Goal: Transaction & Acquisition: Purchase product/service

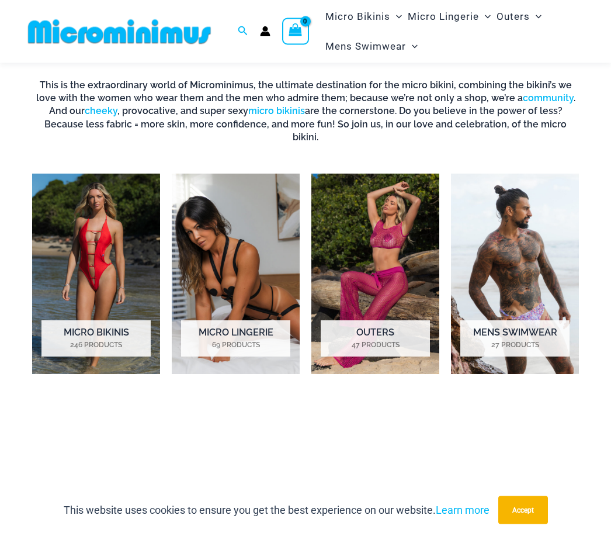
scroll to position [361, 0]
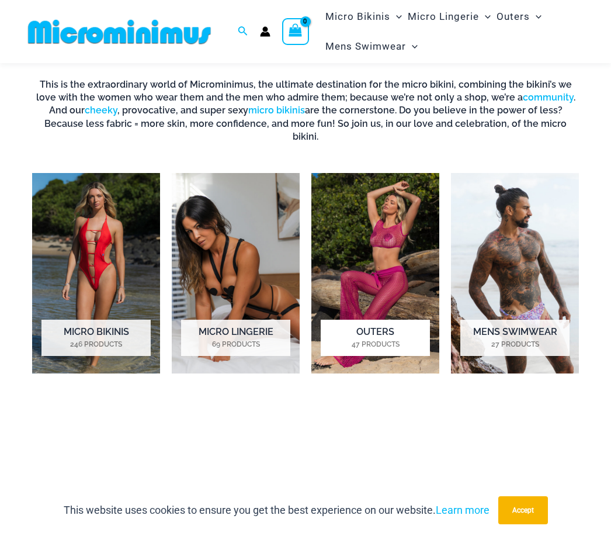
click at [402, 261] on img "Visit product category Outers" at bounding box center [375, 273] width 128 height 200
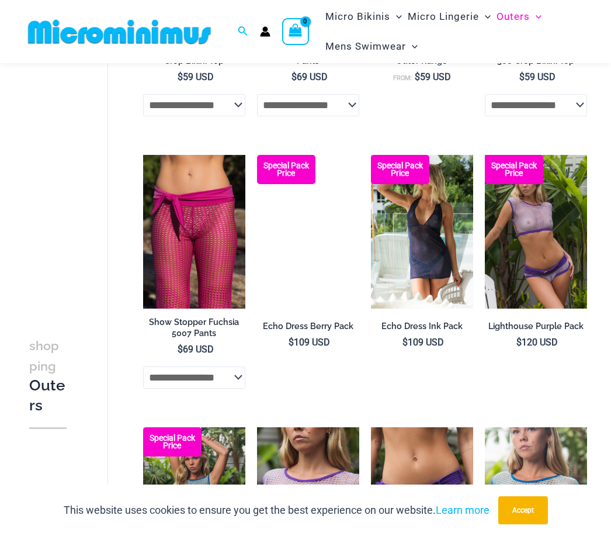
scroll to position [655, 0]
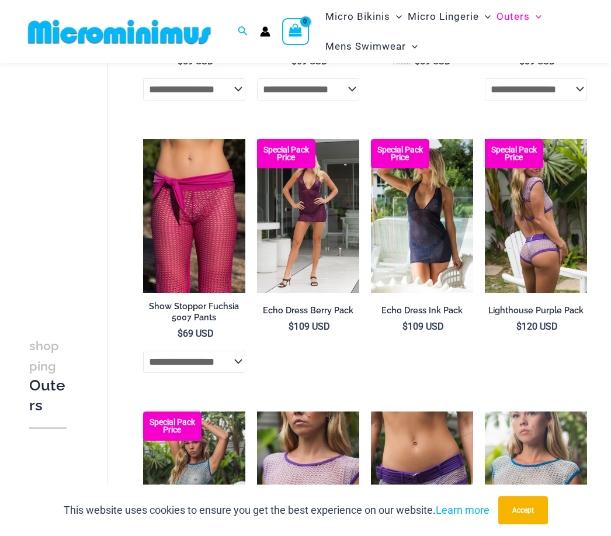
click at [550, 231] on img at bounding box center [536, 216] width 102 height 154
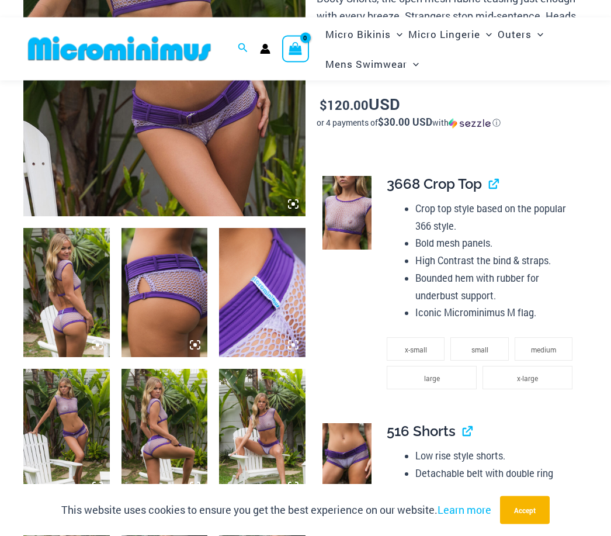
scroll to position [305, 0]
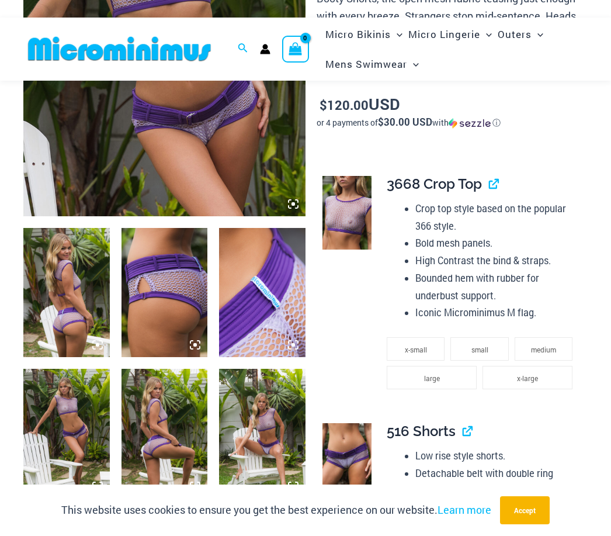
click at [276, 418] on img at bounding box center [262, 433] width 86 height 129
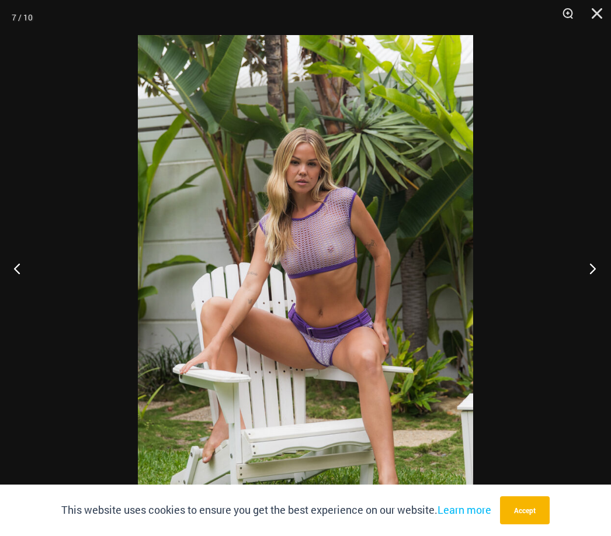
click at [588, 287] on button "Next" at bounding box center [589, 268] width 44 height 58
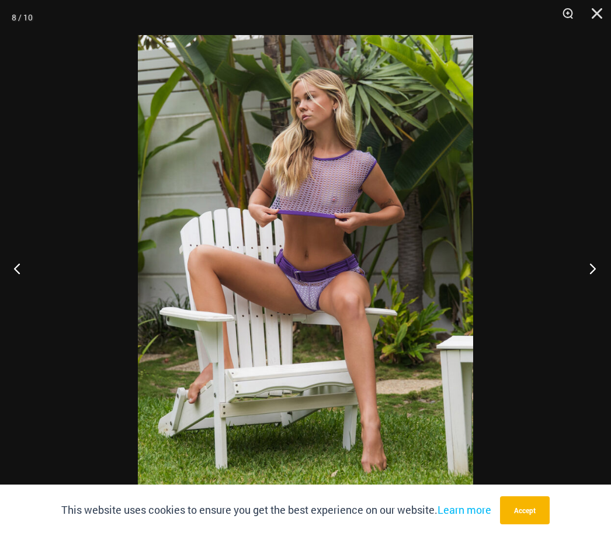
click at [589, 278] on button "Next" at bounding box center [589, 268] width 44 height 58
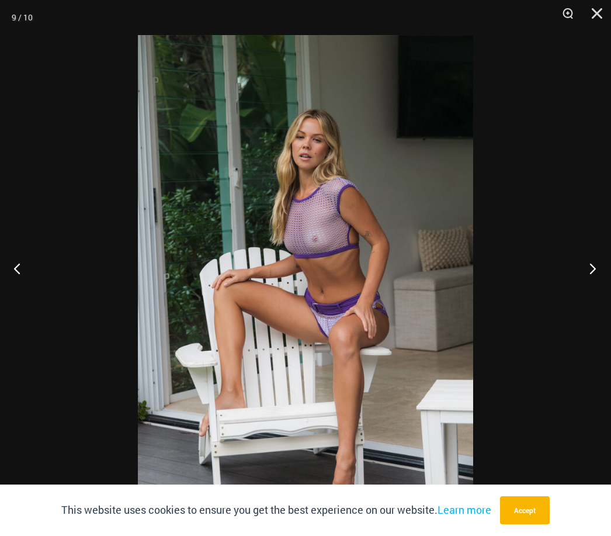
click at [589, 279] on button "Next" at bounding box center [589, 268] width 44 height 58
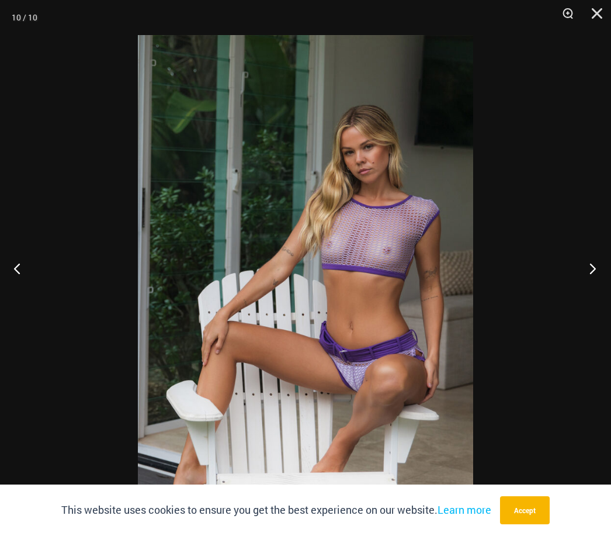
click at [595, 270] on button "Next" at bounding box center [589, 268] width 44 height 58
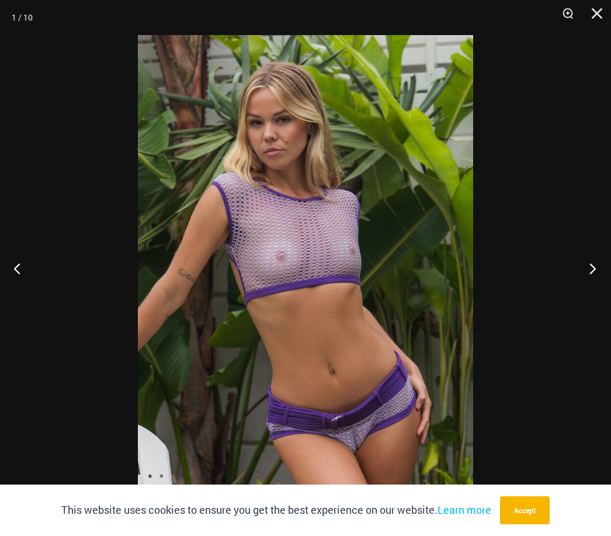
click at [592, 273] on button "Next" at bounding box center [589, 268] width 44 height 58
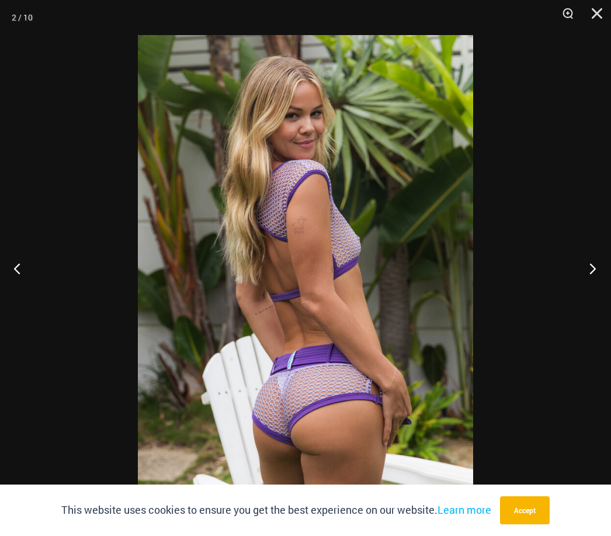
click at [591, 277] on button "Next" at bounding box center [589, 268] width 44 height 58
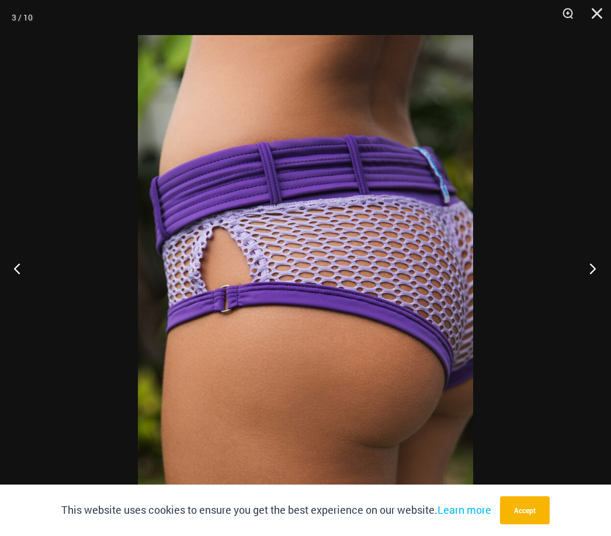
click at [591, 287] on button "Next" at bounding box center [589, 268] width 44 height 58
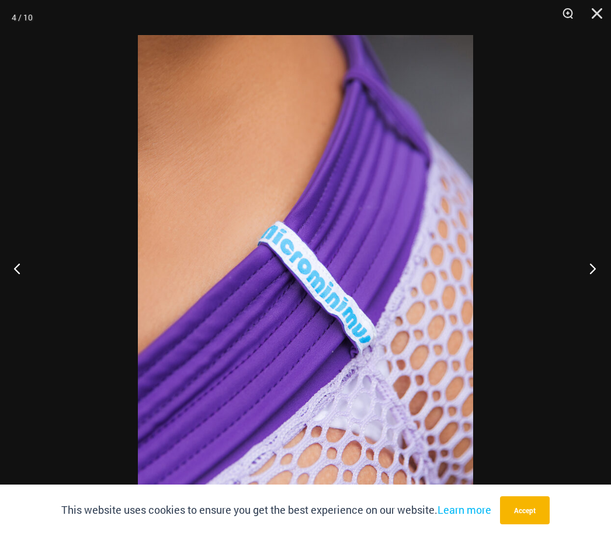
click at [591, 286] on button "Next" at bounding box center [589, 268] width 44 height 58
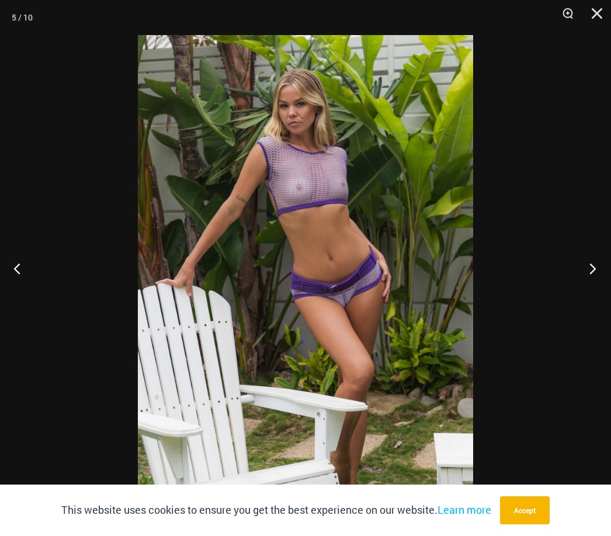
click at [589, 283] on button "Next" at bounding box center [589, 268] width 44 height 58
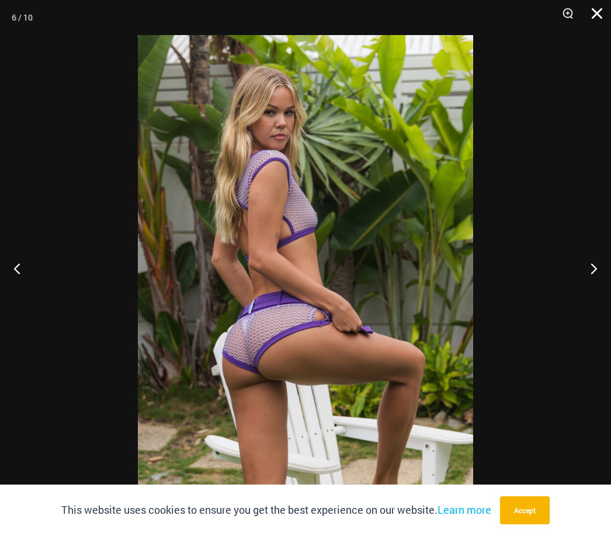
click at [593, 16] on button "Close" at bounding box center [592, 17] width 29 height 35
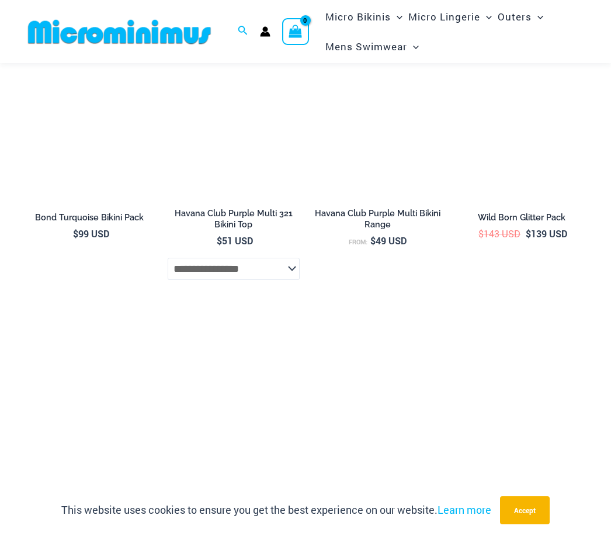
scroll to position [3031, 0]
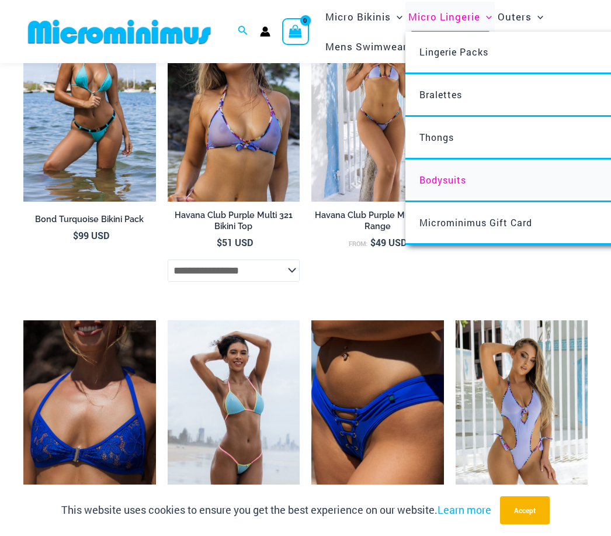
click at [466, 176] on span "Bodysuits" at bounding box center [442, 180] width 47 height 12
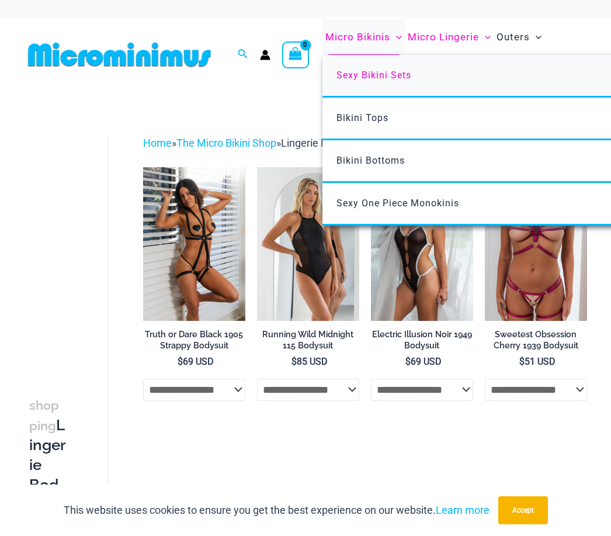
click at [391, 75] on span "Sexy Bikini Sets" at bounding box center [374, 75] width 75 height 11
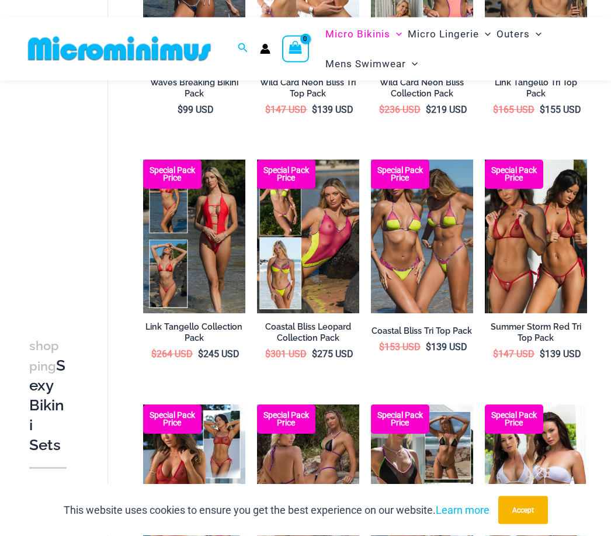
scroll to position [240, 0]
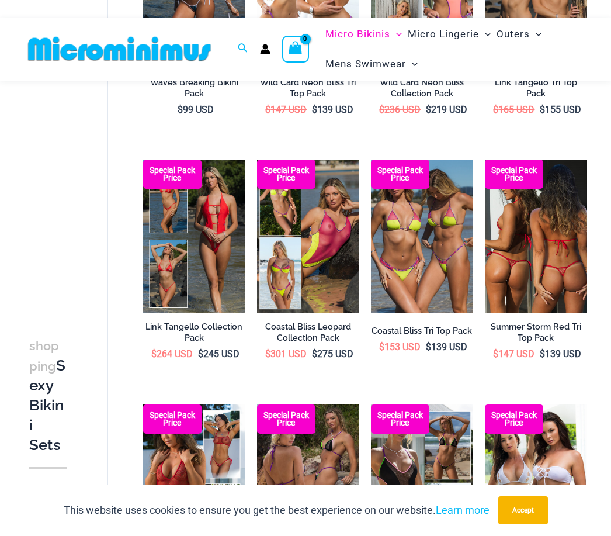
click at [556, 261] on img at bounding box center [536, 236] width 102 height 154
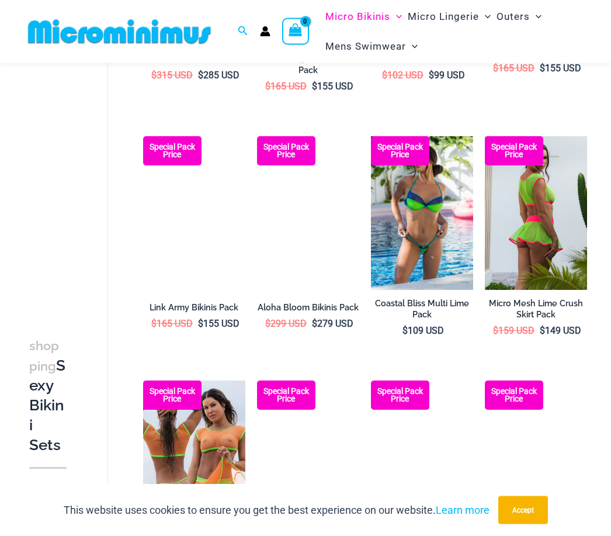
scroll to position [1496, 0]
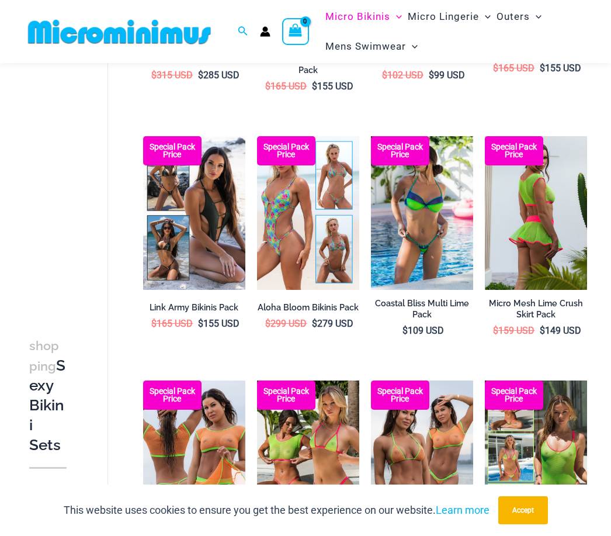
click at [562, 218] on img at bounding box center [536, 213] width 102 height 154
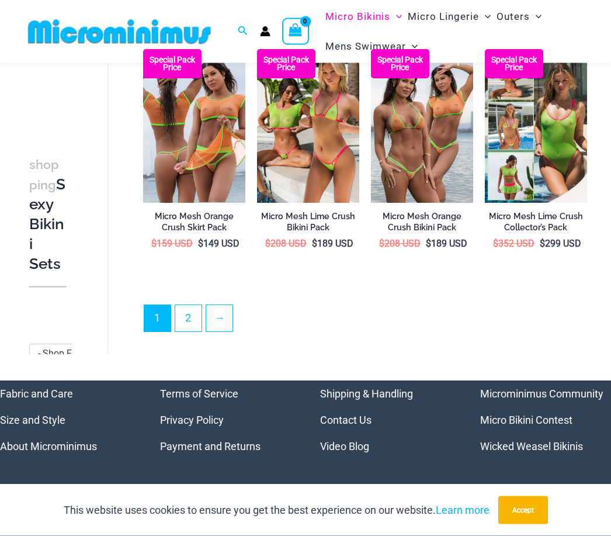
scroll to position [1841, 0]
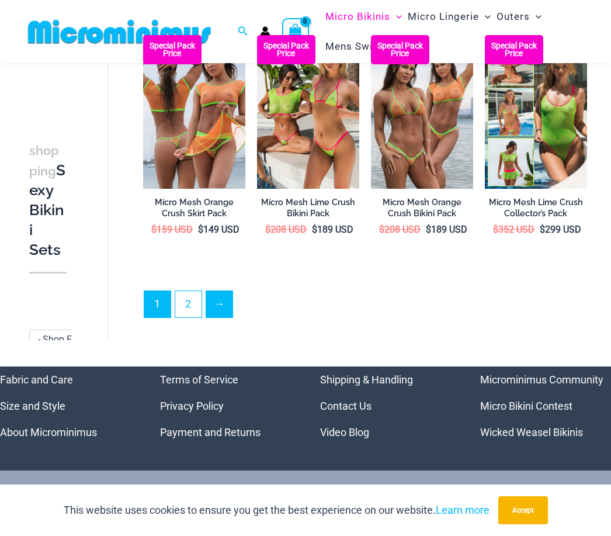
click at [230, 291] on link "→" at bounding box center [219, 304] width 26 height 26
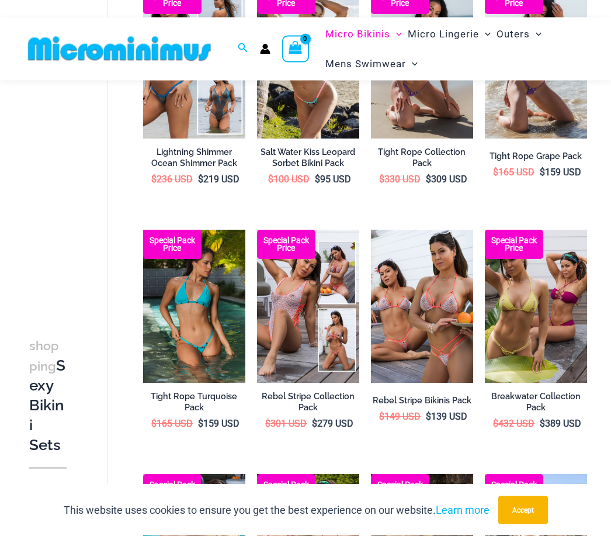
scroll to position [464, 0]
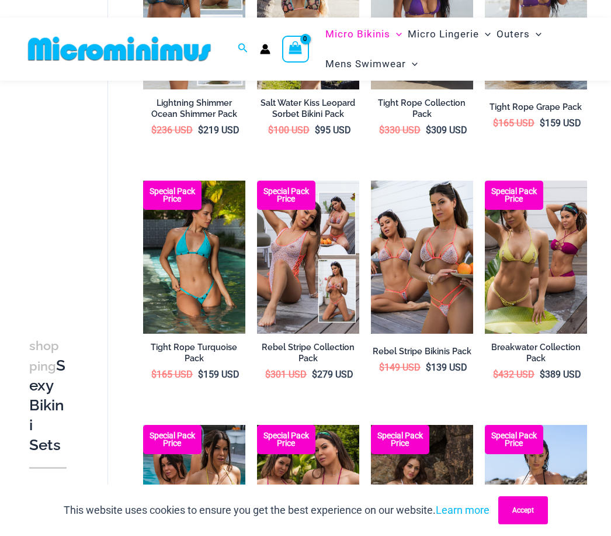
click at [531, 524] on button "Accept" at bounding box center [523, 510] width 50 height 28
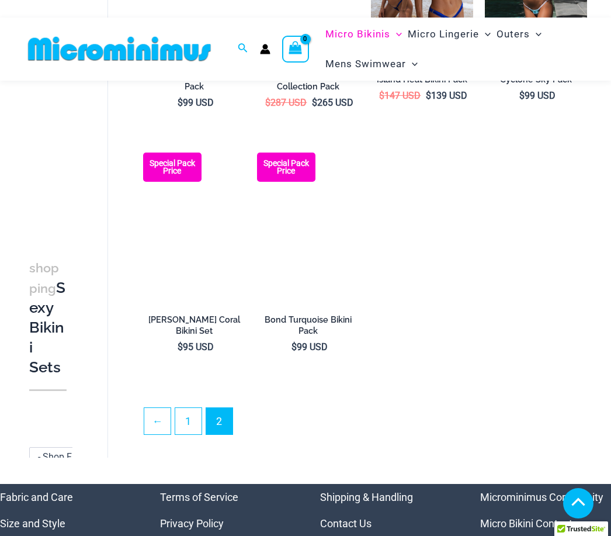
scroll to position [1478, 0]
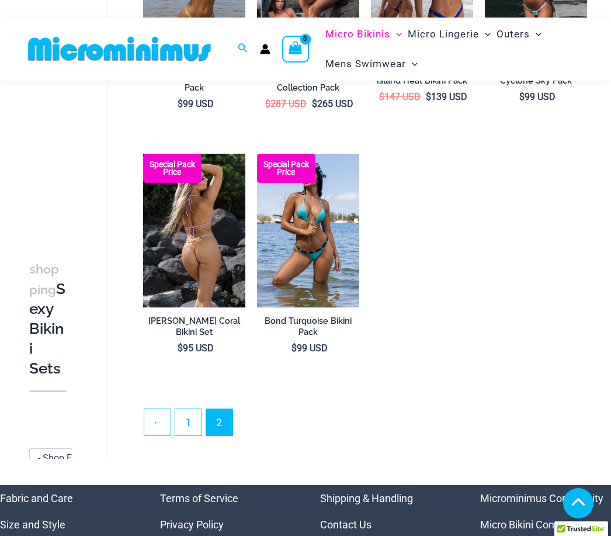
click at [204, 242] on img at bounding box center [194, 231] width 102 height 154
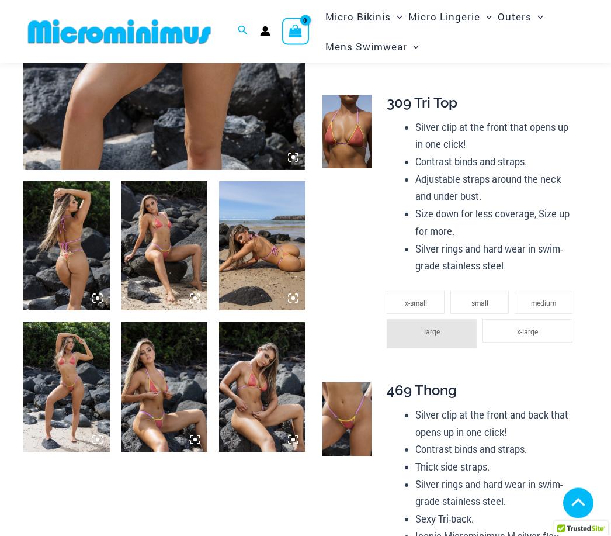
scroll to position [355, 0]
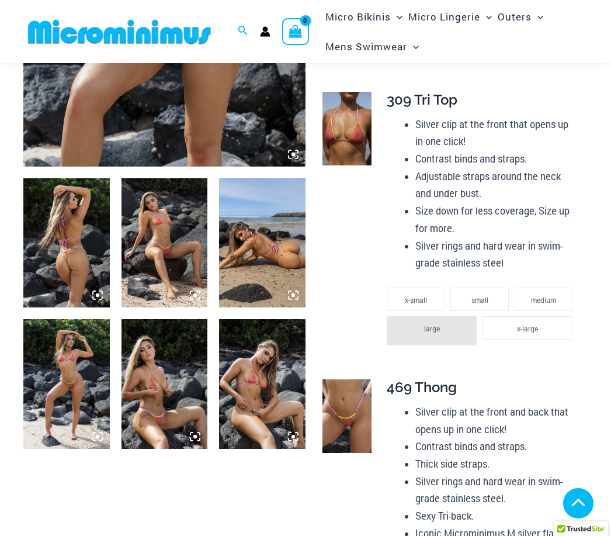
click at [275, 404] on img at bounding box center [262, 383] width 86 height 129
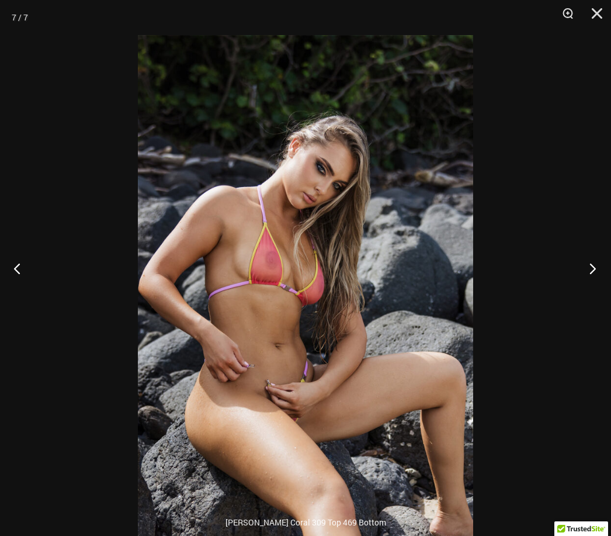
click at [590, 296] on button "Next" at bounding box center [589, 268] width 44 height 58
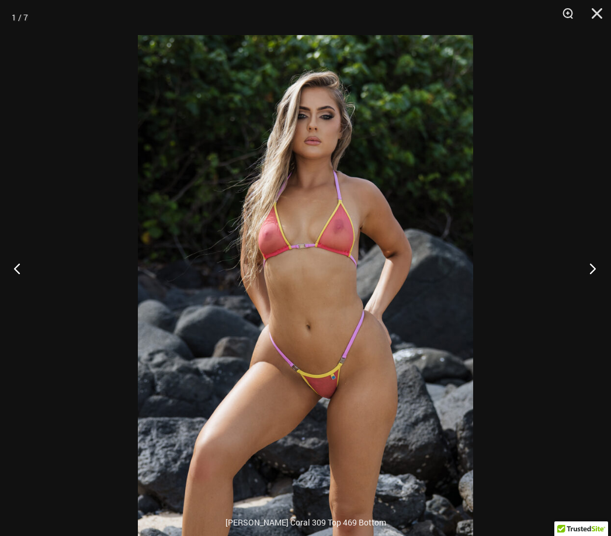
click at [593, 290] on button "Next" at bounding box center [589, 268] width 44 height 58
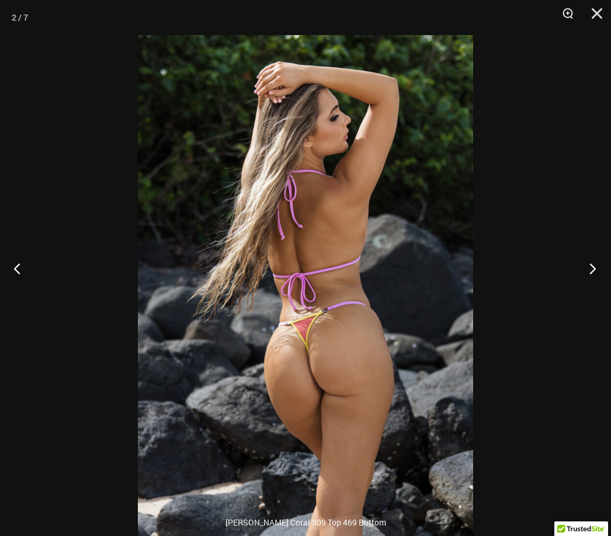
click at [588, 287] on button "Next" at bounding box center [589, 268] width 44 height 58
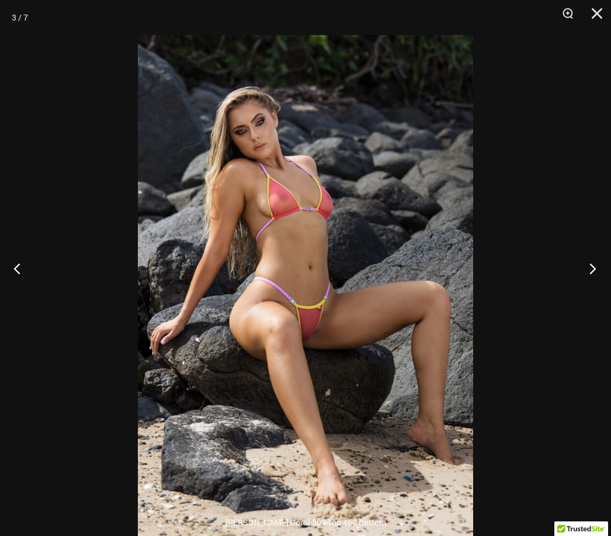
click at [585, 288] on button "Next" at bounding box center [589, 268] width 44 height 58
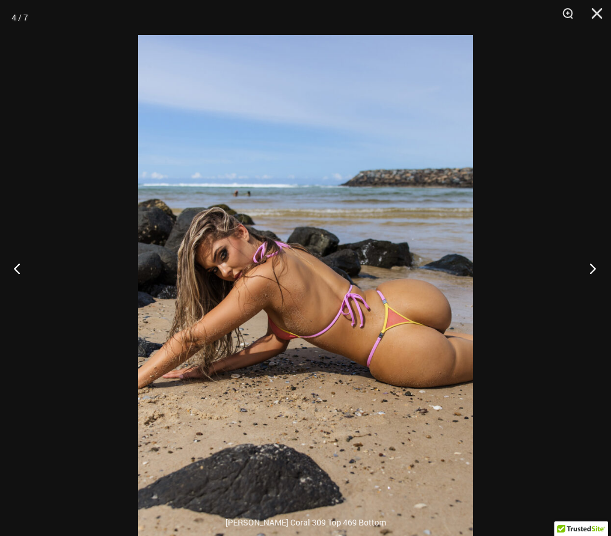
click at [584, 284] on button "Next" at bounding box center [589, 268] width 44 height 58
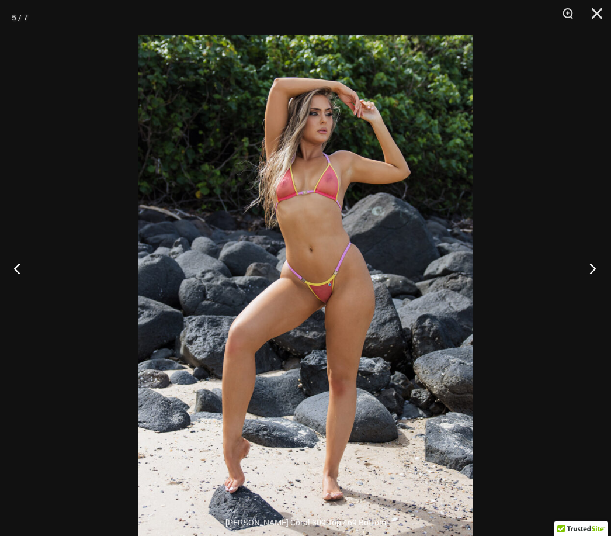
click at [584, 281] on button "Next" at bounding box center [589, 268] width 44 height 58
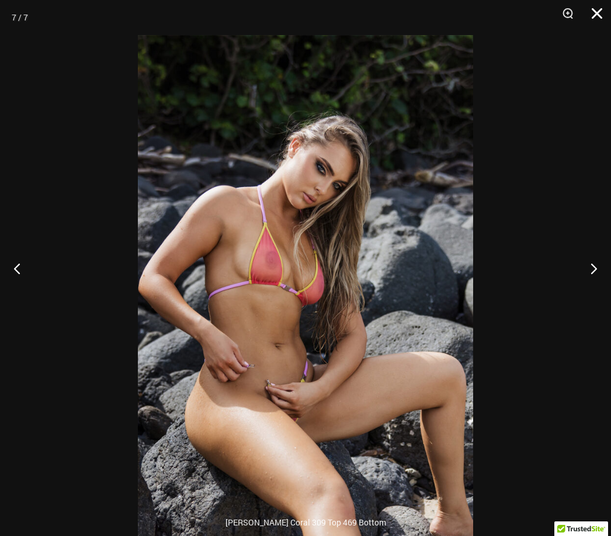
click at [592, 16] on button "Close" at bounding box center [592, 17] width 29 height 35
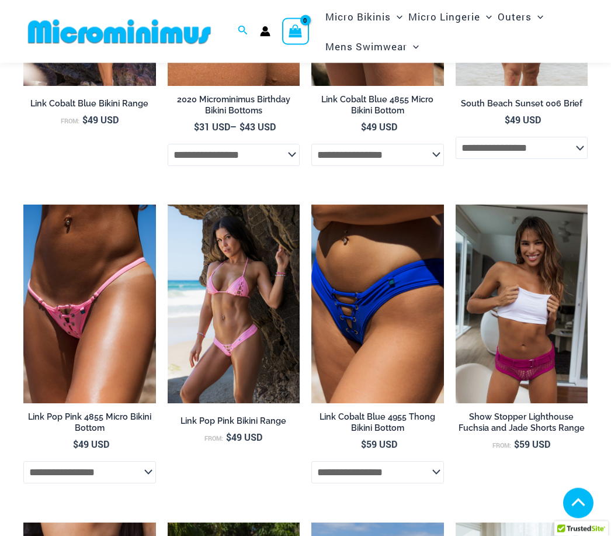
scroll to position [2075, 0]
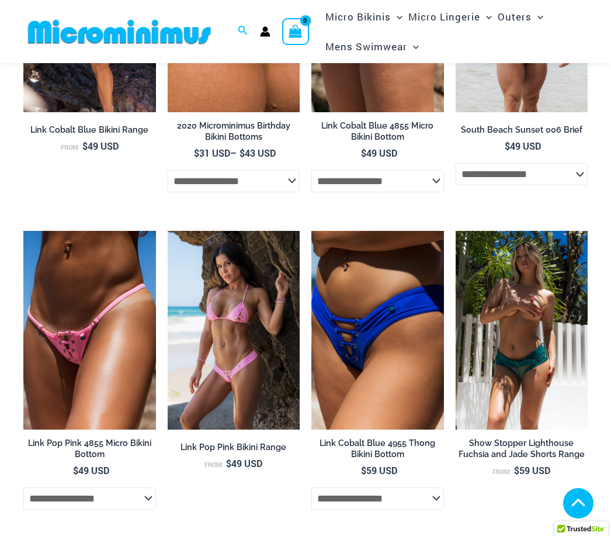
click at [525, 370] on img at bounding box center [522, 330] width 133 height 199
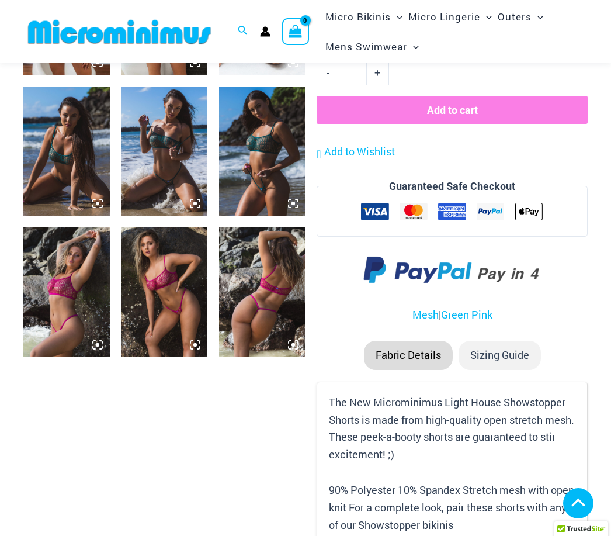
scroll to position [765, 0]
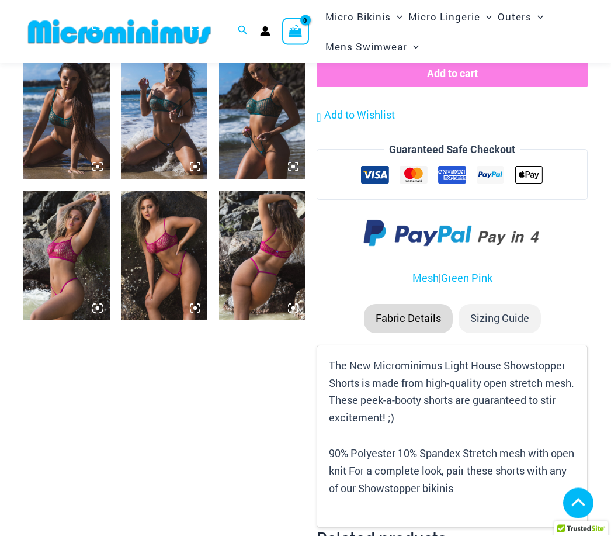
click at [164, 264] on img at bounding box center [165, 255] width 86 height 129
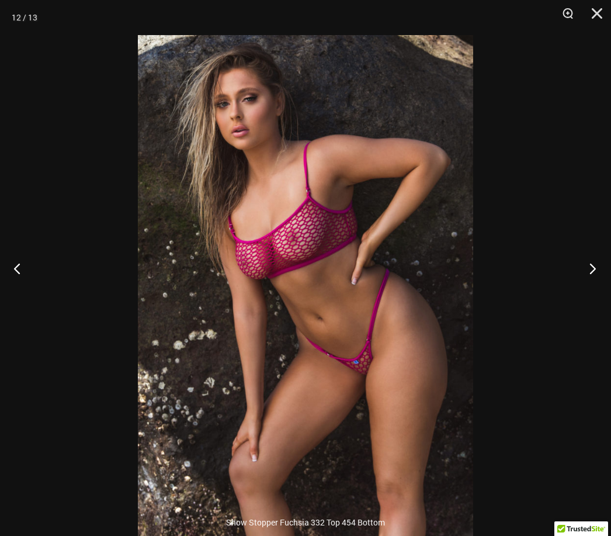
click at [588, 293] on button "Next" at bounding box center [589, 268] width 44 height 58
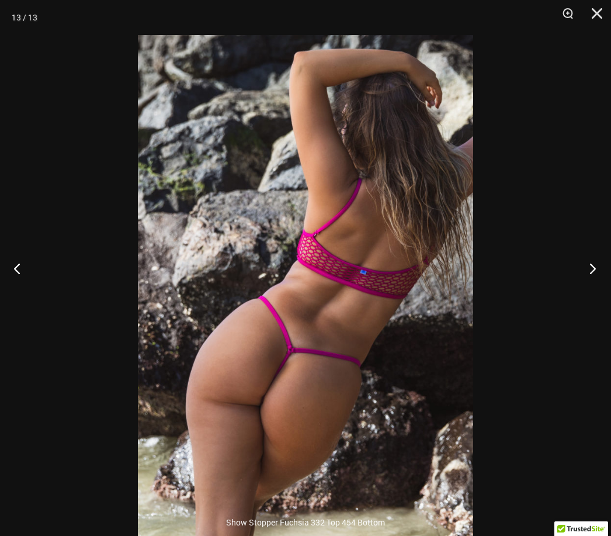
click at [588, 295] on button "Next" at bounding box center [589, 268] width 44 height 58
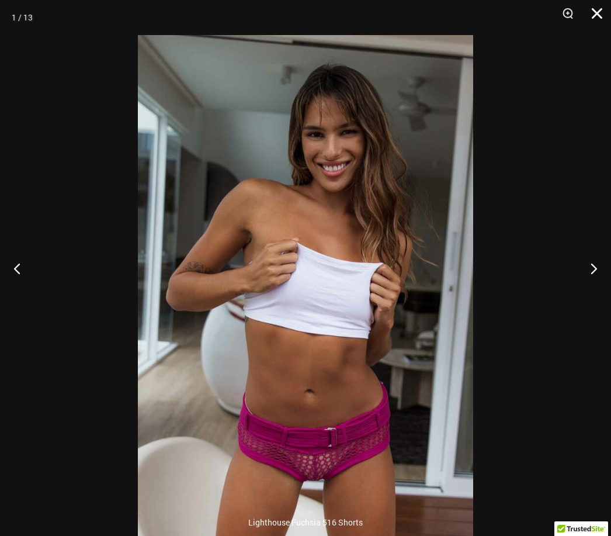
click at [584, 12] on button "Close" at bounding box center [592, 17] width 29 height 35
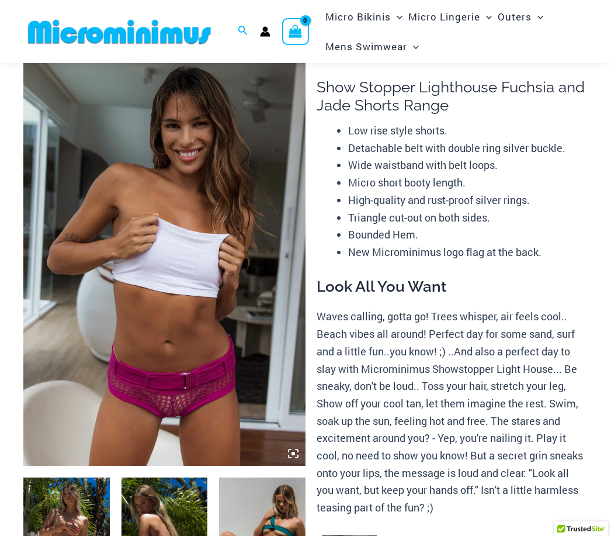
scroll to position [0, 0]
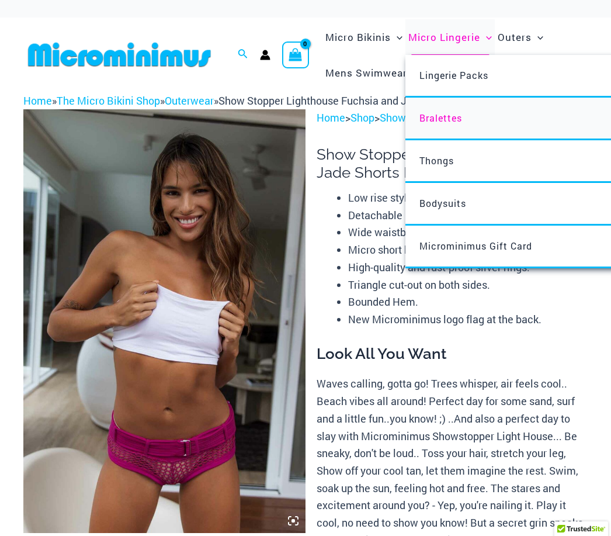
click at [469, 116] on link "Bralettes" at bounding box center [579, 119] width 348 height 43
